Goal: Task Accomplishment & Management: Manage account settings

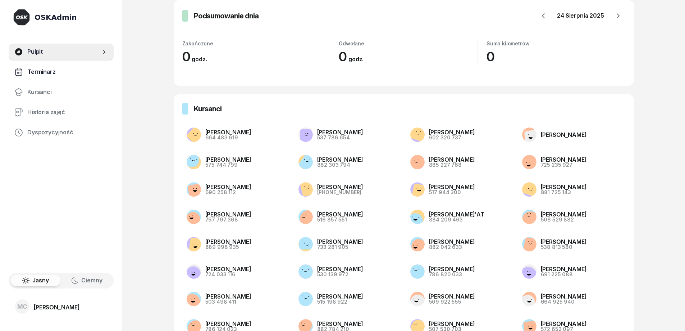
click at [53, 64] on link "Terminarz" at bounding box center [61, 71] width 105 height 17
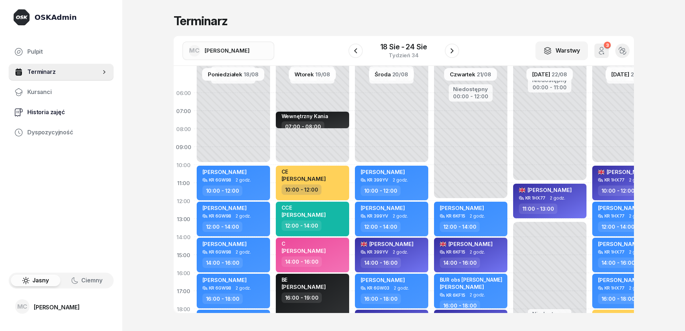
click at [40, 114] on span "Historia zajęć" at bounding box center [67, 112] width 81 height 9
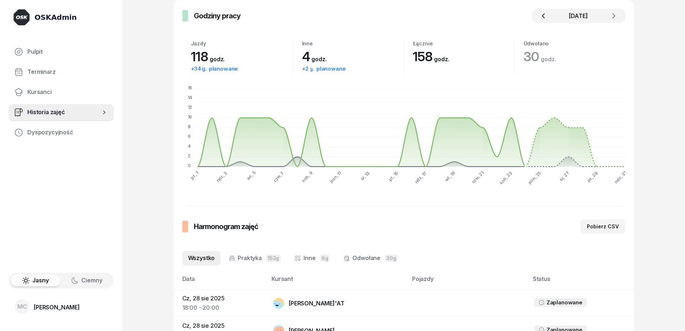
click at [544, 17] on icon "button" at bounding box center [543, 16] width 9 height 9
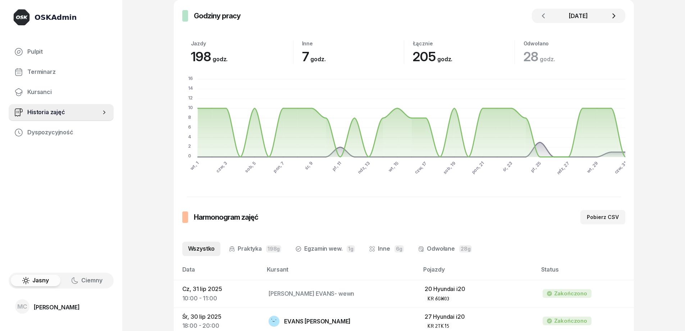
click at [617, 14] on icon "button" at bounding box center [614, 16] width 9 height 9
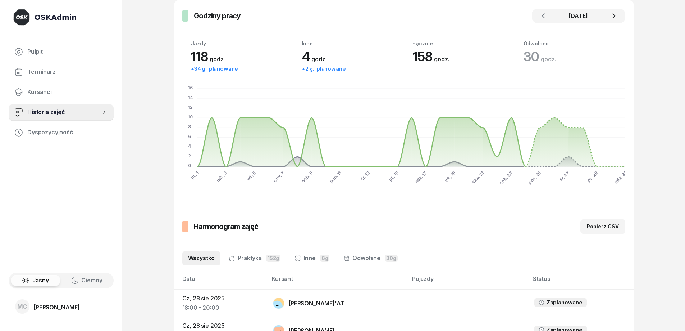
click at [618, 19] on icon "button" at bounding box center [614, 16] width 9 height 9
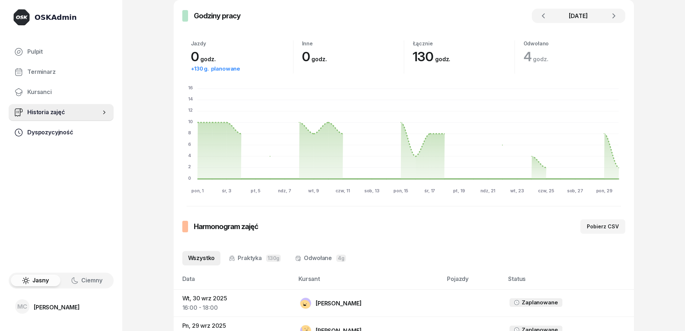
click at [30, 131] on span "Dyspozycyjność" at bounding box center [67, 132] width 81 height 9
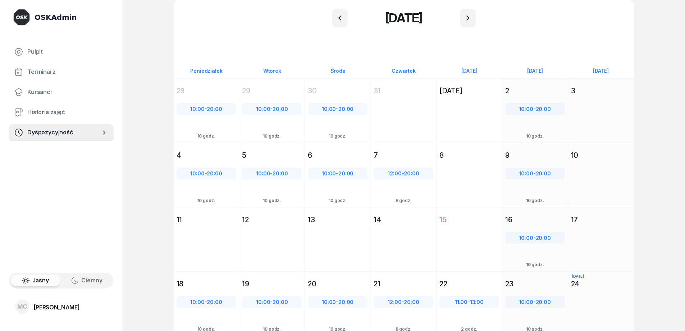
click at [458, 21] on div "[DATE] [DATE]" at bounding box center [403, 18] width 443 height 19
click at [470, 21] on icon "button" at bounding box center [468, 18] width 9 height 9
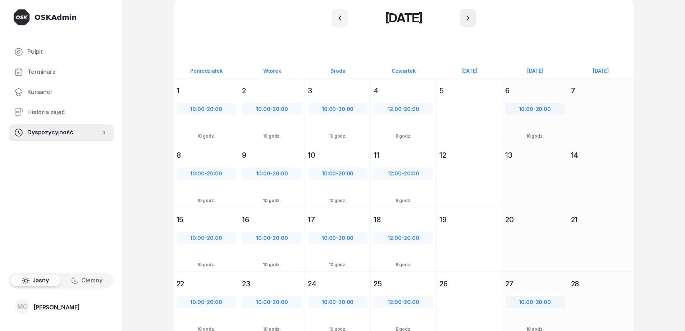
click at [469, 21] on icon "button" at bounding box center [468, 18] width 9 height 9
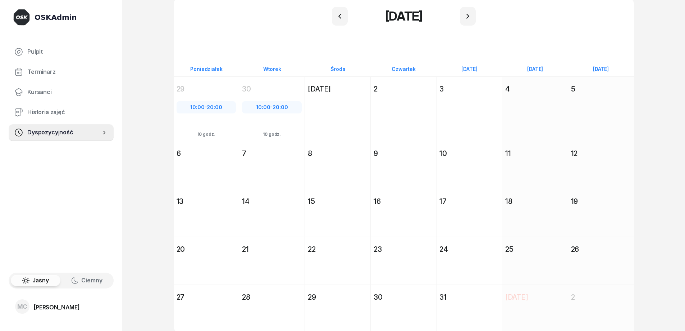
scroll to position [3, 0]
click at [239, 307] on div "[DATE] [PERSON_NAME] [DATE] 27" at bounding box center [272, 307] width 66 height 48
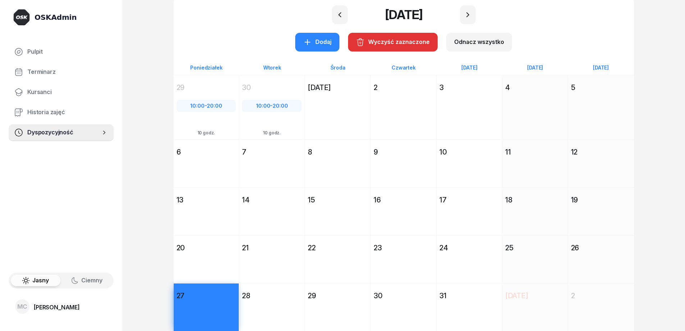
click at [198, 299] on div "27" at bounding box center [207, 295] width 60 height 10
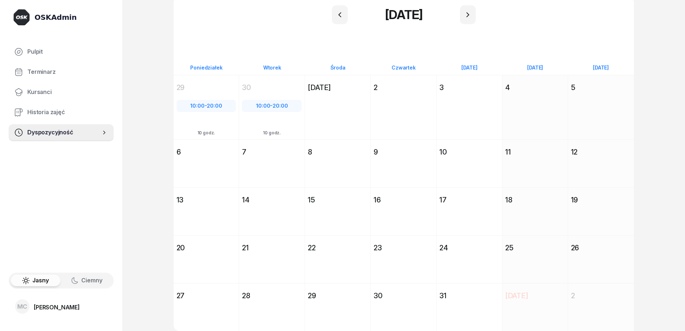
click at [206, 300] on div "27" at bounding box center [206, 295] width 65 height 13
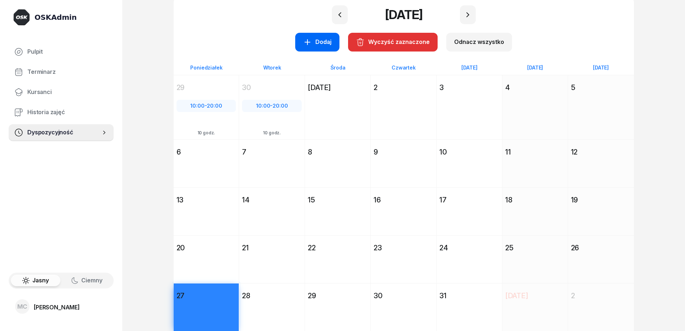
click at [324, 34] on button "Dodaj" at bounding box center [317, 42] width 44 height 19
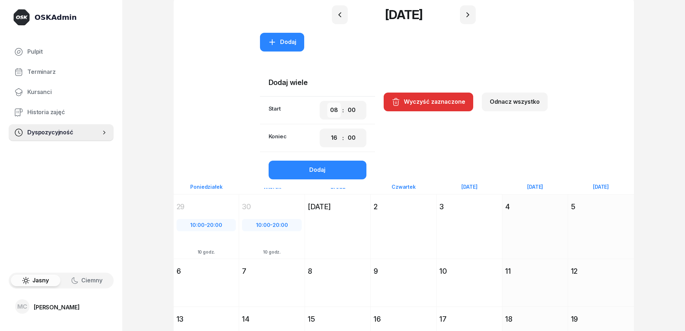
click at [335, 107] on select "00 01 02 03 04 05 06 07 08 09 10 11 12 13 14 15 16 17 18 19 20 21 22 23" at bounding box center [334, 110] width 14 height 15
select select "14"
click at [328, 103] on select "00 01 02 03 04 05 06 07 08 09 10 11 12 13 14 15 16 17 18 19 20 21 22 23" at bounding box center [334, 110] width 14 height 15
click at [333, 138] on select "00 01 02 03 04 05 06 07 08 09 10 11 12 13 14 15 16 17 18 19 20 21 22 23" at bounding box center [334, 137] width 14 height 15
select select "20"
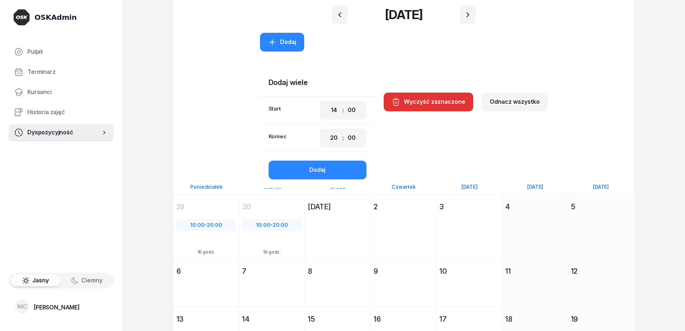
click at [328, 130] on select "00 01 02 03 04 05 06 07 08 09 10 11 12 13 14 15 16 17 18 19 20 21 22 23" at bounding box center [334, 137] width 14 height 15
click at [323, 171] on div "Dodaj" at bounding box center [317, 169] width 16 height 9
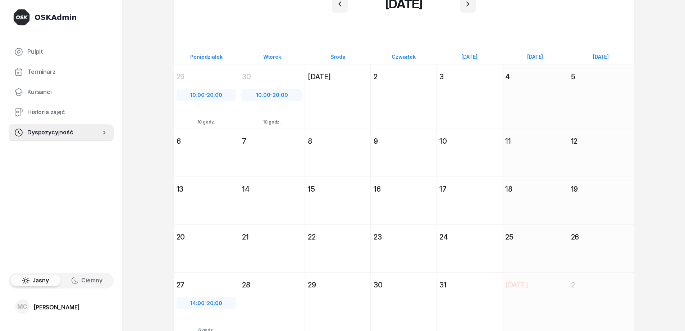
scroll to position [20, 0]
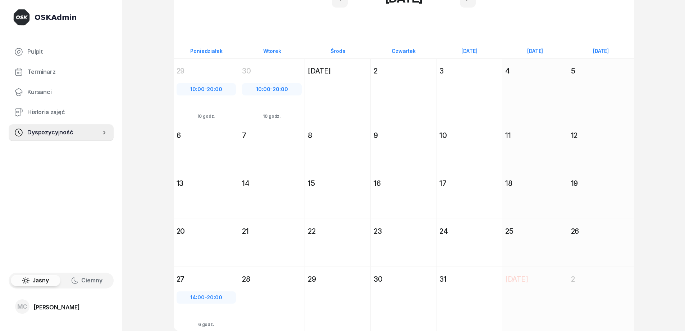
click at [371, 98] on div "[DATE] Śr [DATE]" at bounding box center [404, 90] width 66 height 64
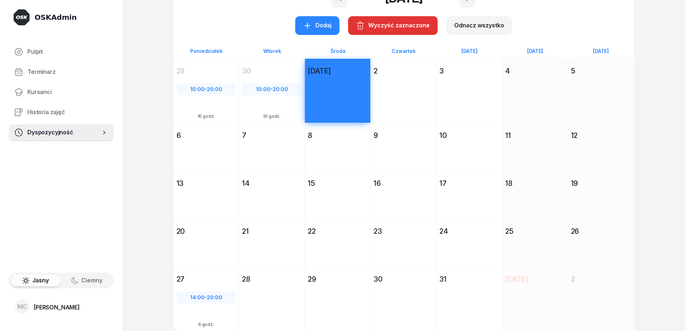
click at [437, 102] on div "[DATE] Cz [DATE] 2" at bounding box center [470, 90] width 66 height 64
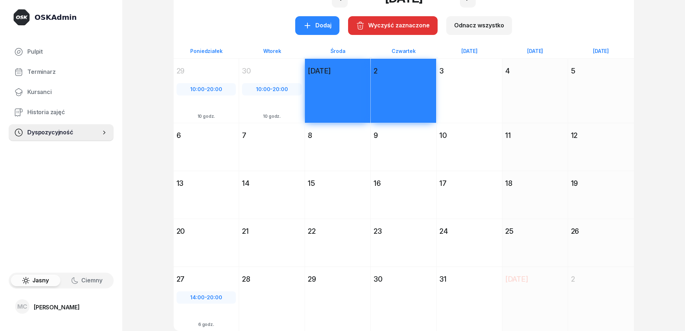
click at [196, 138] on div "6" at bounding box center [207, 135] width 60 height 10
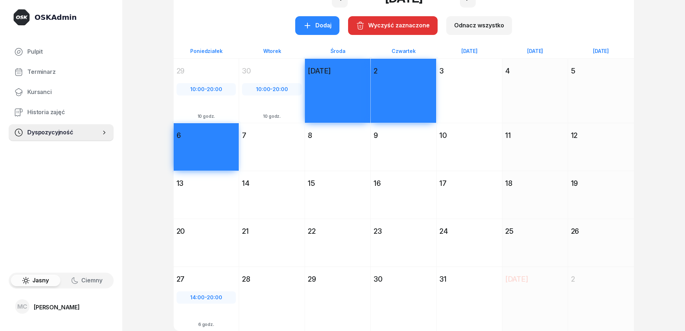
click at [262, 141] on div "7" at bounding box center [271, 135] width 65 height 13
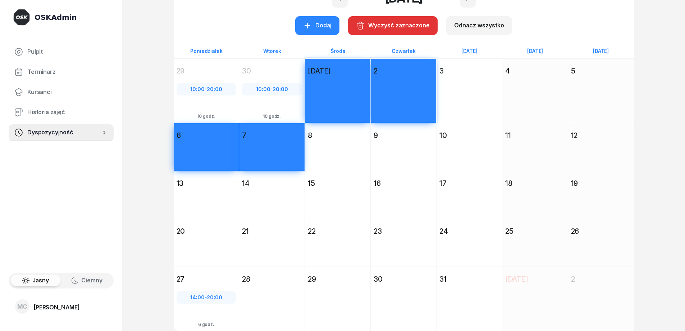
click at [371, 144] on div "[DATE] Śr [DATE] 8" at bounding box center [404, 147] width 66 height 48
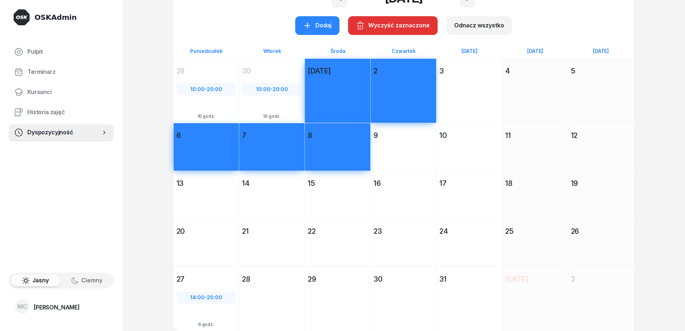
click at [437, 146] on div "[DATE] Cz [DATE] 9" at bounding box center [470, 147] width 66 height 48
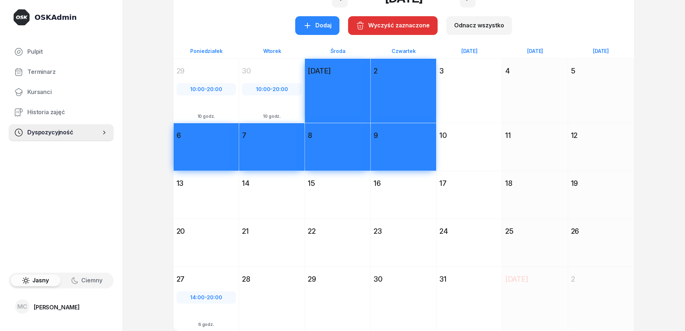
click at [239, 240] on div "[DATE] [PERSON_NAME] [DATE] 20" at bounding box center [272, 242] width 66 height 48
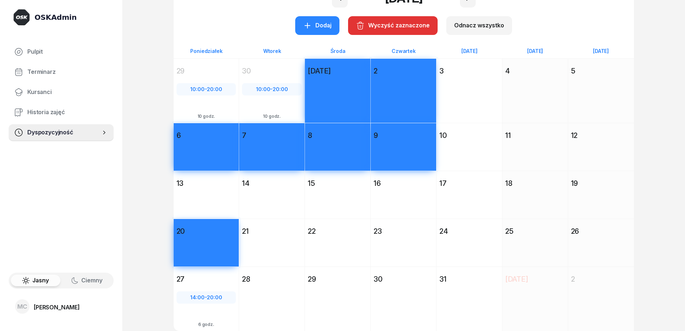
click at [265, 235] on div "21" at bounding box center [272, 231] width 60 height 10
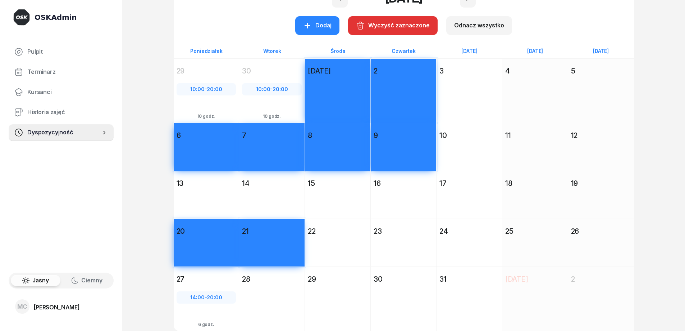
click at [329, 231] on div "22" at bounding box center [338, 231] width 60 height 10
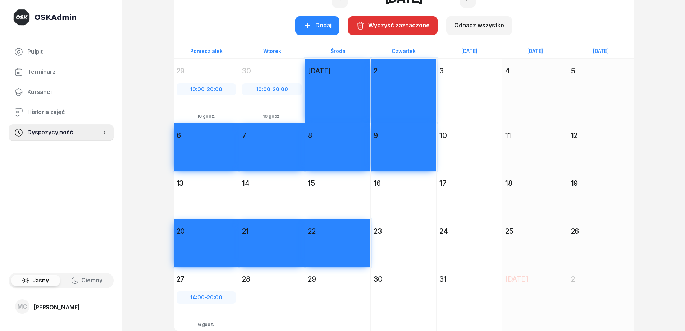
click at [409, 235] on div "23" at bounding box center [404, 231] width 60 height 10
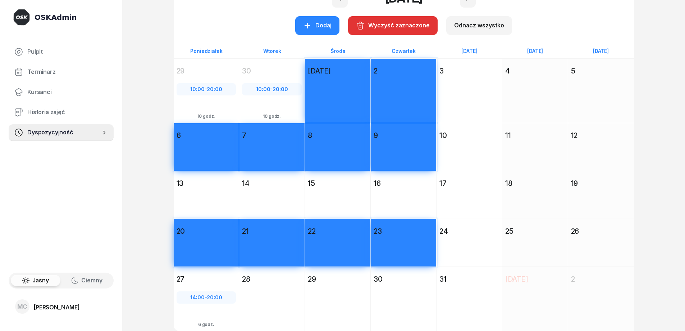
click at [305, 287] on div "[DATE] Wt [DATE] 28" at bounding box center [338, 298] width 66 height 64
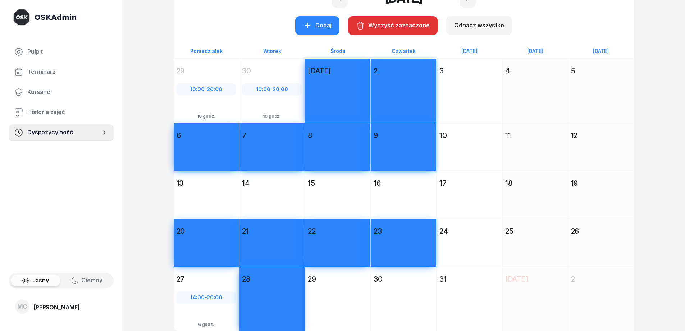
click at [371, 286] on div "[DATE] [GEOGRAPHIC_DATA][DATE] 29" at bounding box center [404, 298] width 66 height 64
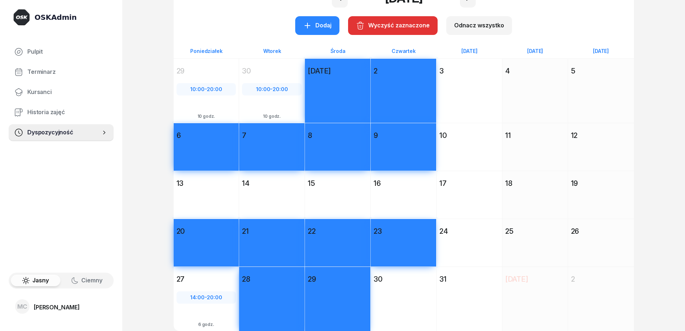
click at [437, 285] on div "[DATE] Cz [DATE] 30" at bounding box center [470, 298] width 66 height 64
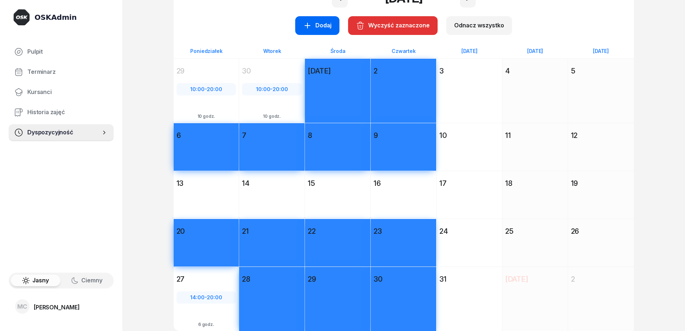
click at [310, 22] on icon "button" at bounding box center [307, 25] width 9 height 9
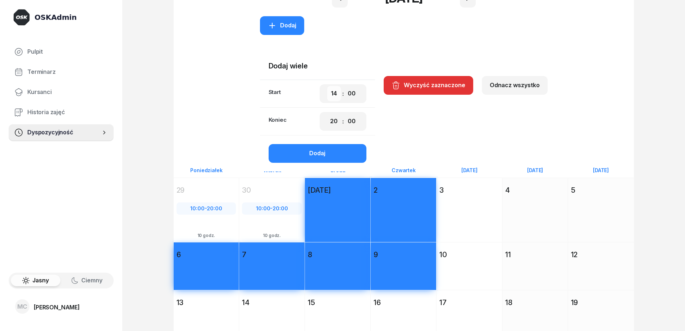
click at [335, 96] on select "00 01 02 03 04 05 06 07 08 09 10 11 12 13 14 15 16 17 18 19 20 21 22 23" at bounding box center [334, 93] width 14 height 15
click at [328, 86] on select "00 01 02 03 04 05 06 07 08 09 10 11 12 13 14 15 16 17 18 19 20 21 22 23" at bounding box center [334, 93] width 14 height 15
click at [341, 152] on button "Dodaj" at bounding box center [318, 153] width 98 height 19
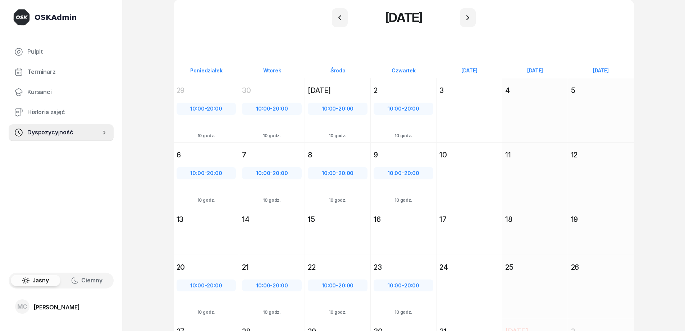
scroll to position [0, 0]
click at [437, 104] on div "[DATE] Cz [DATE] 2 10:00 - 20:00 10 godz." at bounding box center [470, 110] width 66 height 64
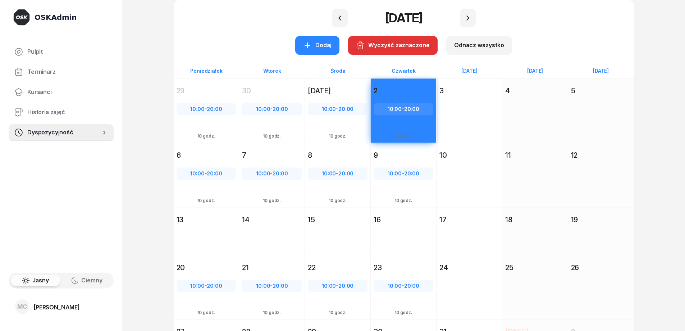
click at [437, 180] on div "[DATE] Cz [DATE] 9 10:00 - 20:00 10 godz." at bounding box center [470, 174] width 66 height 64
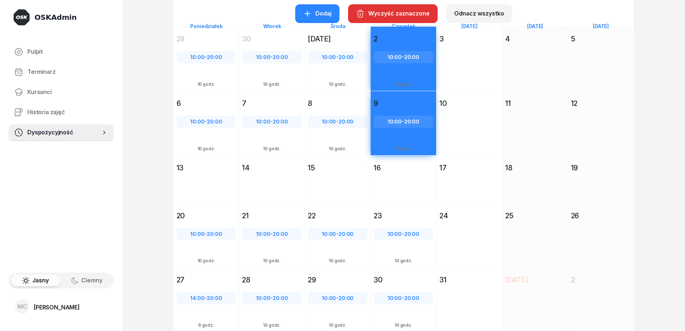
scroll to position [53, 0]
click at [437, 237] on div "[DATE] Cz [DATE] 23 10:00 - 20:00 10 godz." at bounding box center [470, 234] width 66 height 64
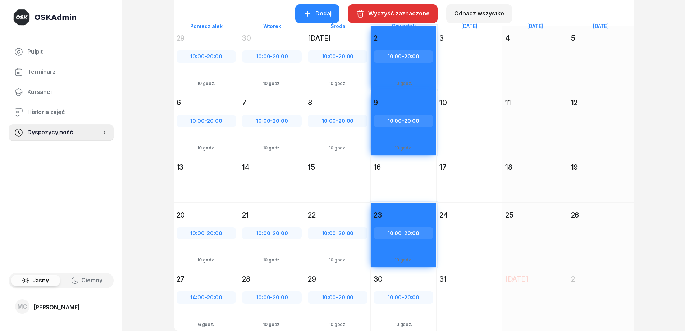
click at [437, 299] on div "[DATE] Cz [DATE] 30 10:00 - 20:00 10 godz." at bounding box center [470, 298] width 66 height 64
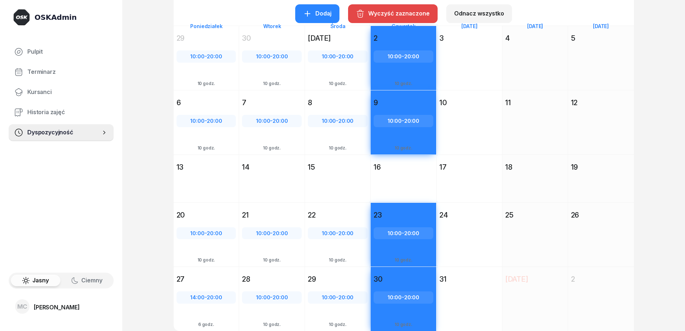
click at [395, 14] on div "Wyczyść zaznaczone" at bounding box center [393, 13] width 74 height 9
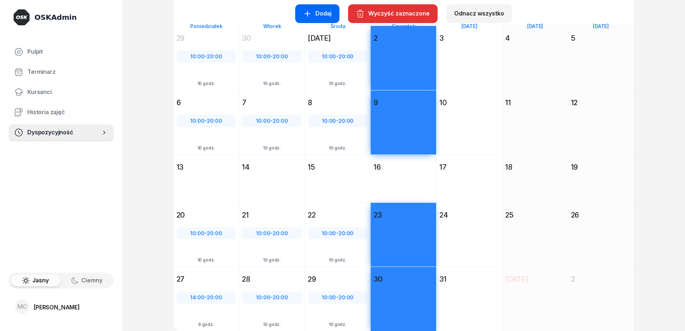
click at [334, 12] on button "Dodaj" at bounding box center [317, 13] width 44 height 19
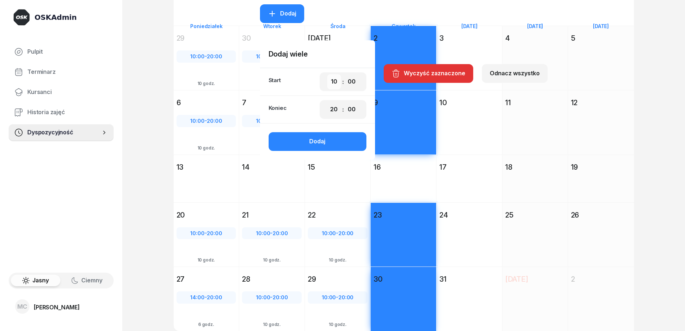
click at [335, 82] on select "00 01 02 03 04 05 06 07 08 09 10 11 12 13 14 15 16 17 18 19 20 21 22 23" at bounding box center [334, 81] width 14 height 15
select select "12"
click at [328, 74] on select "00 01 02 03 04 05 06 07 08 09 10 11 12 13 14 15 16 17 18 19 20 21 22 23" at bounding box center [334, 81] width 14 height 15
click at [338, 141] on button "Dodaj" at bounding box center [318, 141] width 98 height 19
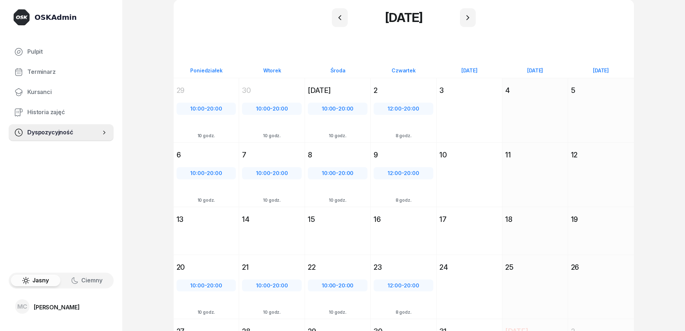
scroll to position [0, 0]
click at [337, 14] on icon "button" at bounding box center [340, 18] width 9 height 9
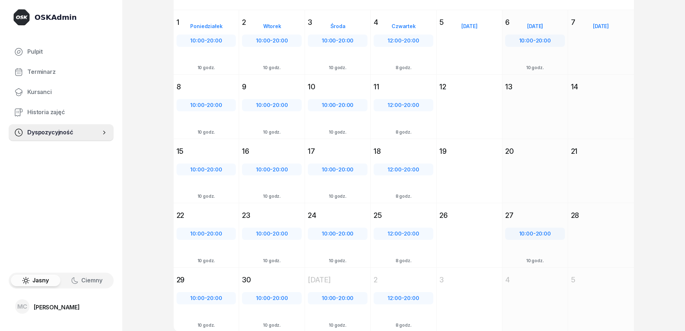
scroll to position [69, 0]
click at [239, 223] on div "[DATE] [PERSON_NAME] [DATE] 22 10:00 - 20:00 10 godz." at bounding box center [272, 234] width 66 height 64
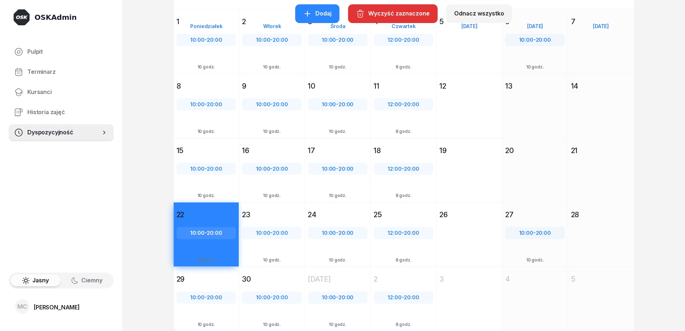
scroll to position [0, 0]
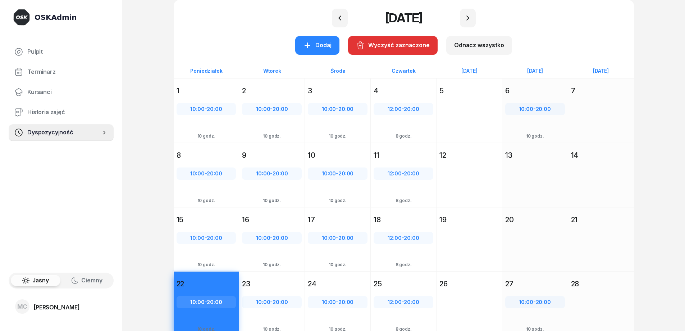
click at [674, 140] on div "OSKAdmin Pulpit Terminarz Kursanci Historia zajęć Dyspozycyjność Jasny Ciemny M…" at bounding box center [342, 200] width 685 height 400
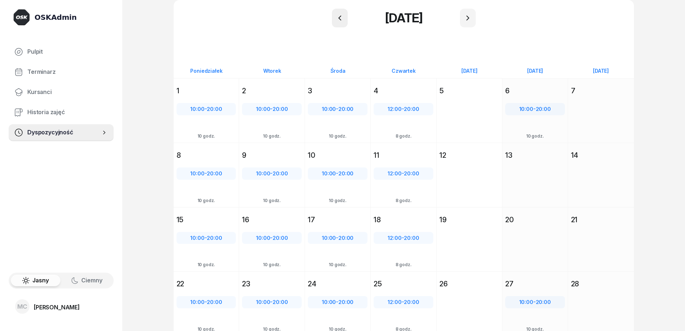
click at [341, 16] on icon "button" at bounding box center [339, 17] width 3 height 5
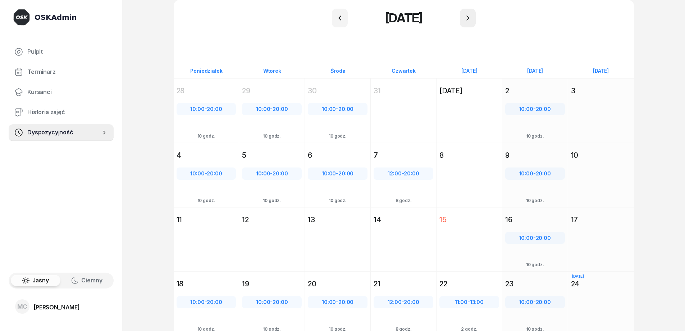
click at [472, 18] on icon "button" at bounding box center [468, 18] width 9 height 9
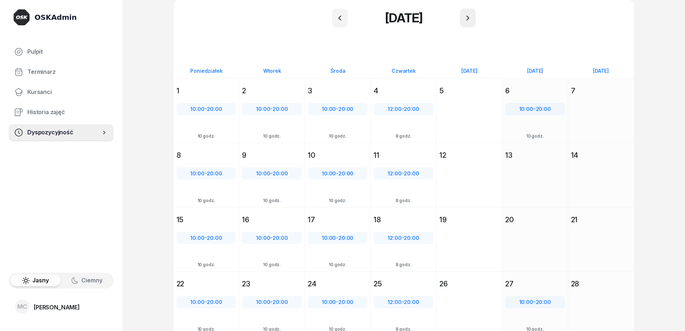
click at [472, 18] on icon "button" at bounding box center [468, 18] width 9 height 9
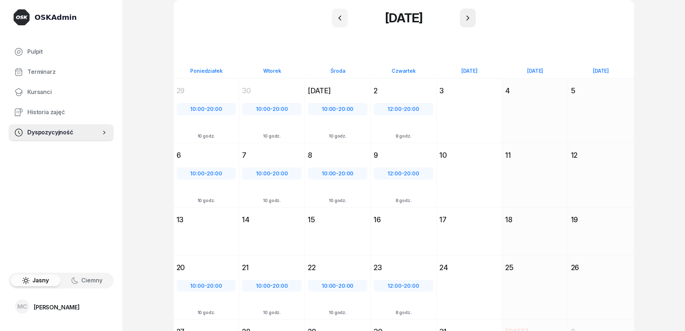
click at [467, 19] on icon "button" at bounding box center [468, 18] width 9 height 9
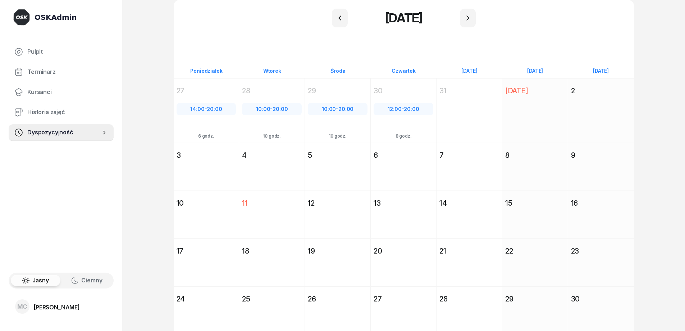
click at [348, 17] on div "[DATE] [DATE]" at bounding box center [403, 18] width 443 height 19
click at [338, 17] on icon "button" at bounding box center [340, 18] width 9 height 9
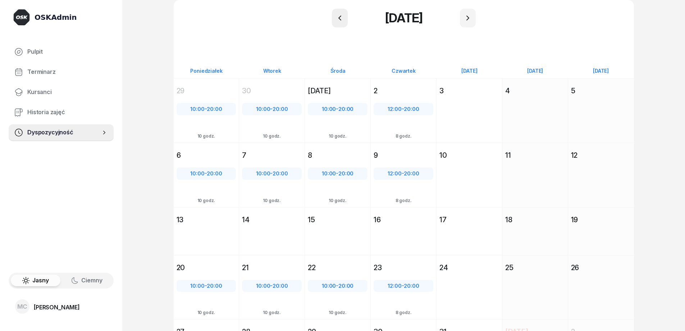
click at [338, 17] on icon "button" at bounding box center [340, 18] width 9 height 9
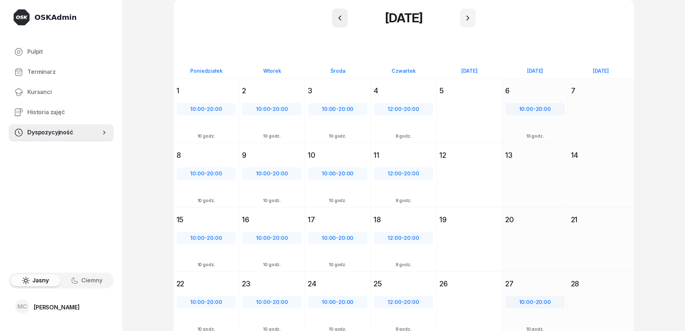
click at [340, 23] on button "button" at bounding box center [340, 18] width 16 height 19
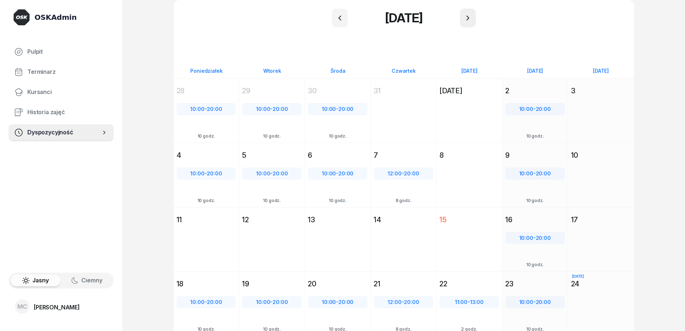
click at [468, 23] on button "button" at bounding box center [468, 18] width 16 height 19
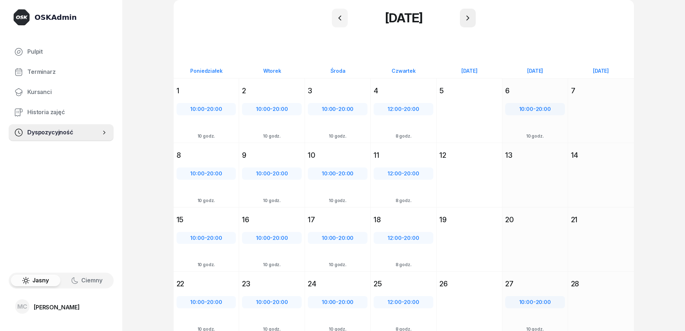
click at [468, 23] on button "button" at bounding box center [468, 18] width 16 height 19
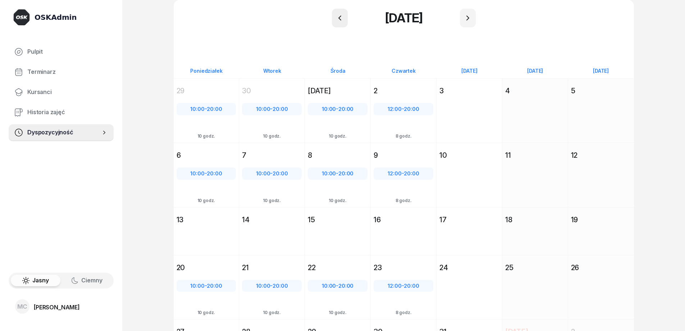
click at [339, 21] on icon "button" at bounding box center [340, 18] width 9 height 9
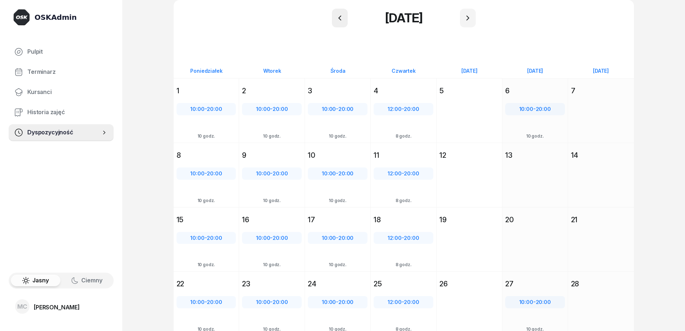
click at [339, 21] on icon "button" at bounding box center [340, 18] width 9 height 9
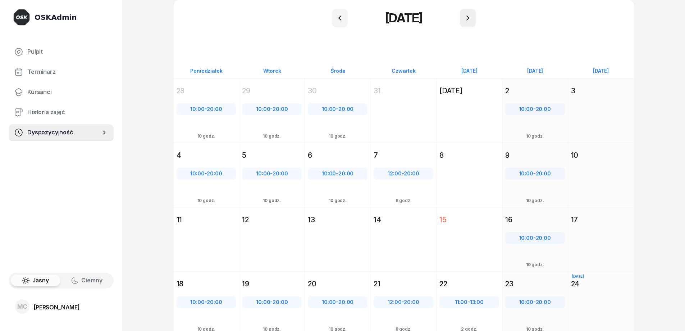
click at [471, 23] on button "button" at bounding box center [468, 18] width 16 height 19
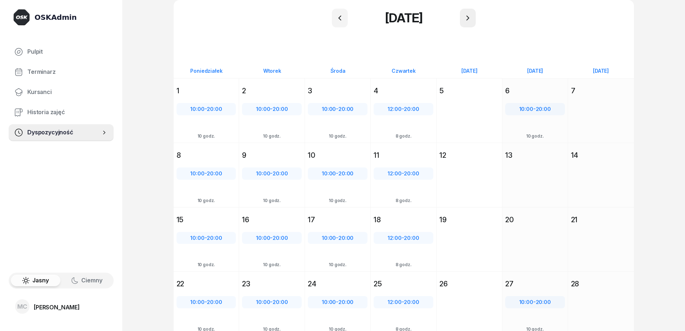
click at [471, 23] on button "button" at bounding box center [468, 18] width 16 height 19
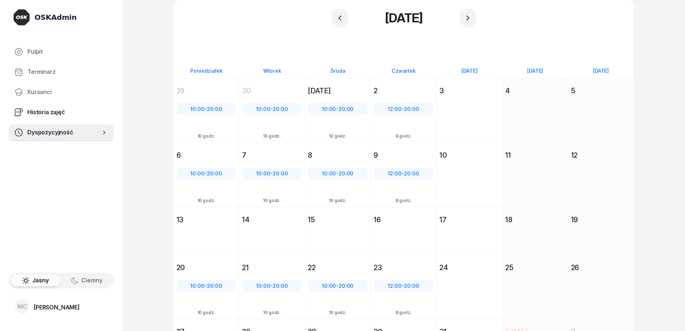
click at [45, 112] on span "Historia zajęć" at bounding box center [67, 112] width 81 height 9
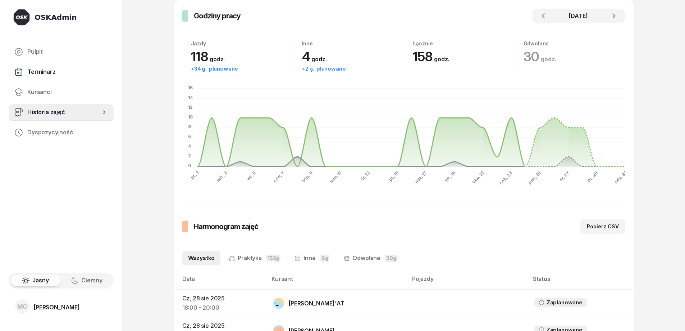
click at [40, 72] on span "Terminarz" at bounding box center [67, 71] width 81 height 9
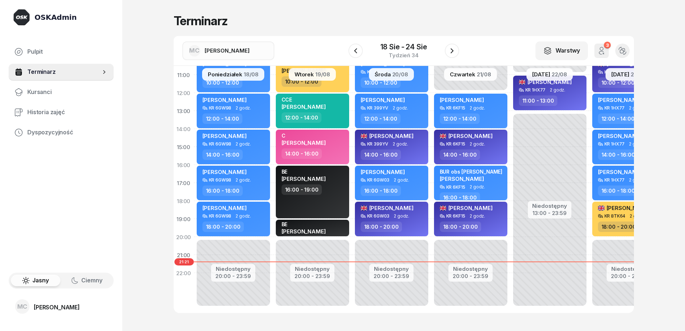
scroll to position [36, 0]
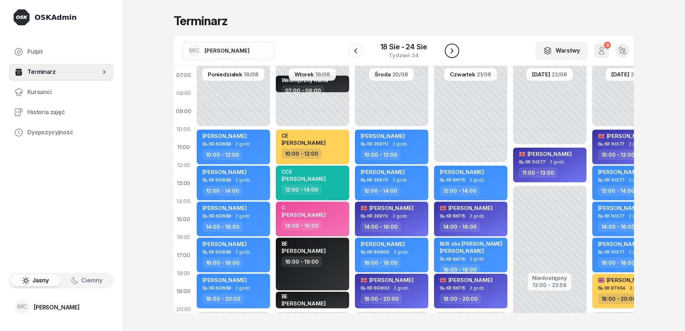
click at [454, 53] on icon "button" at bounding box center [452, 50] width 9 height 9
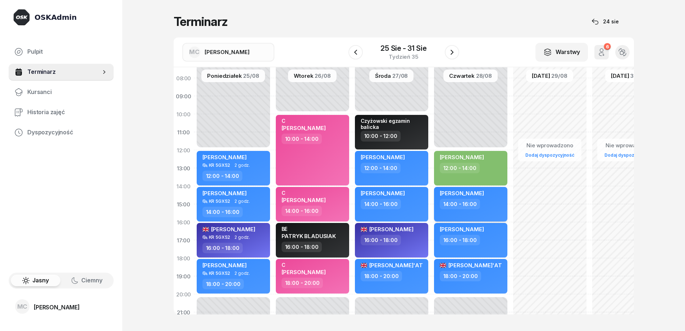
scroll to position [46, 0]
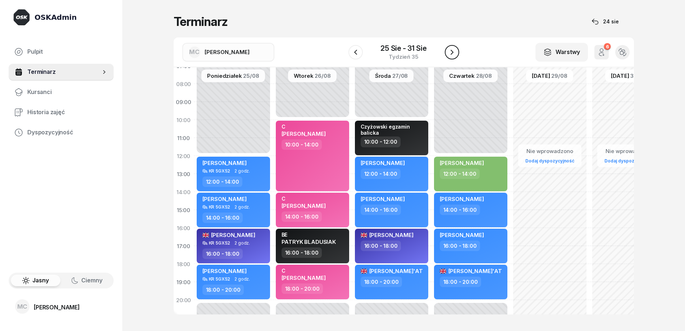
click at [449, 55] on icon "button" at bounding box center [452, 52] width 9 height 9
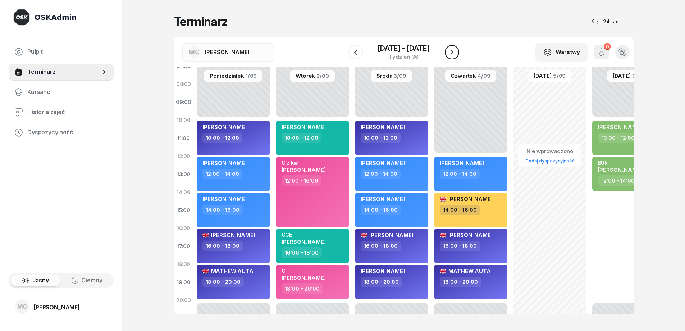
click at [449, 54] on icon "button" at bounding box center [452, 52] width 9 height 9
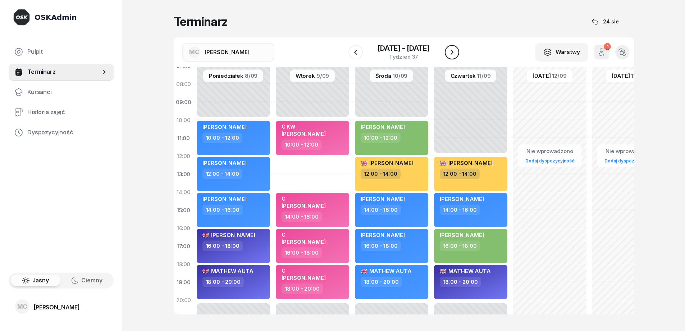
click at [449, 54] on icon "button" at bounding box center [452, 52] width 9 height 9
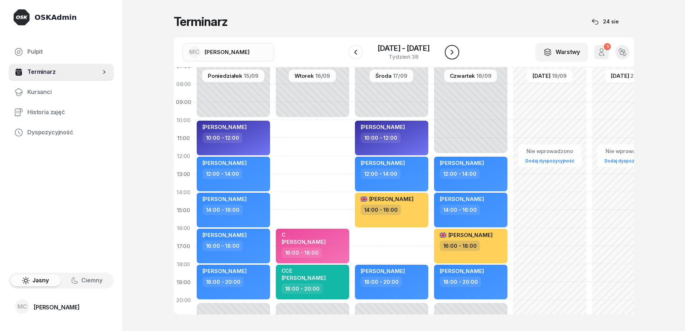
click at [448, 52] on icon "button" at bounding box center [452, 52] width 9 height 9
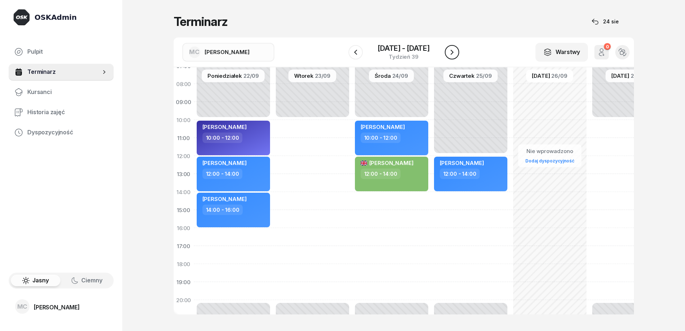
click at [449, 53] on icon "button" at bounding box center [452, 52] width 9 height 9
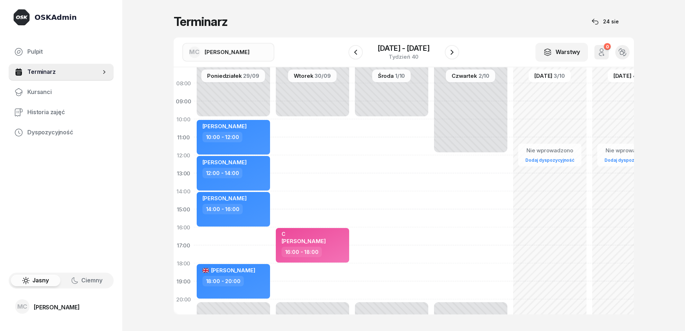
scroll to position [46, 0]
click at [360, 56] on button "button" at bounding box center [356, 52] width 14 height 14
